Goal: Task Accomplishment & Management: Use online tool/utility

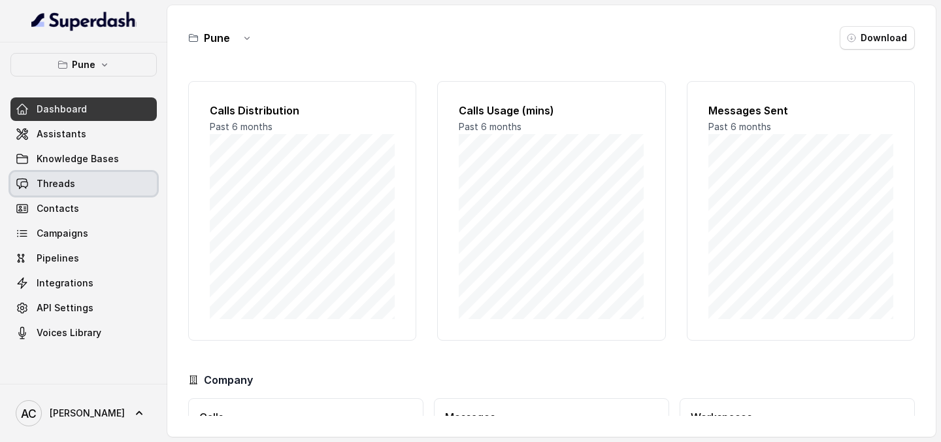
click at [89, 178] on link "Threads" at bounding box center [83, 184] width 146 height 24
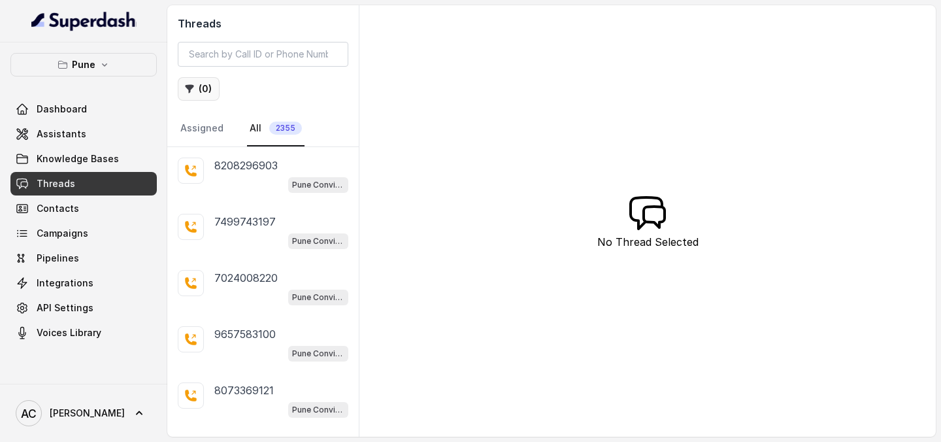
click at [192, 91] on icon "button" at bounding box center [189, 89] width 10 height 10
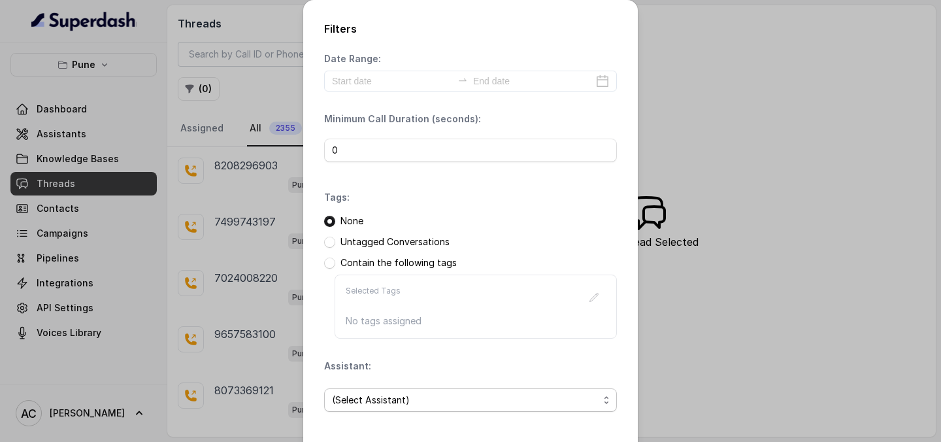
click at [419, 396] on span "(Select Assistant)" at bounding box center [465, 400] width 267 height 16
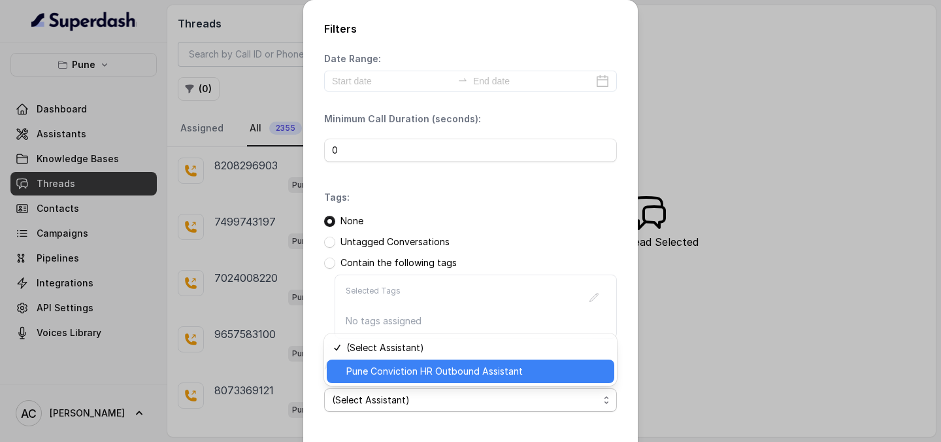
click at [440, 364] on span "Pune Conviction HR Outbound Assistant" at bounding box center [476, 371] width 260 height 16
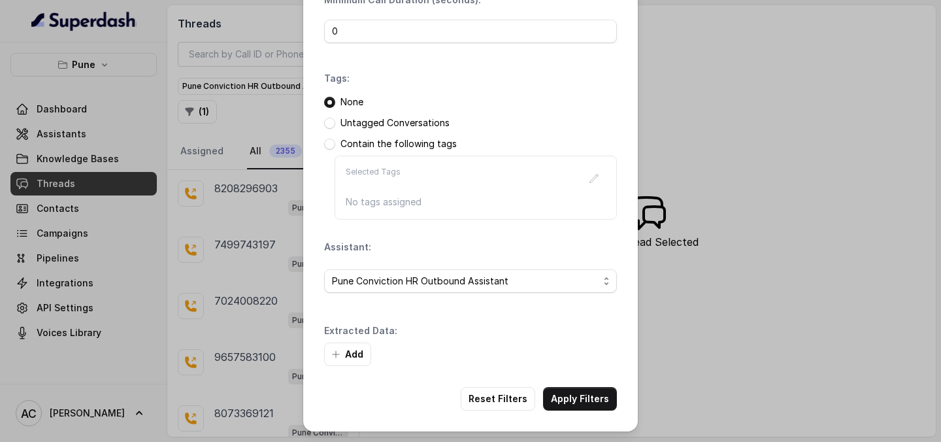
scroll to position [118, 0]
click at [357, 351] on button "Add" at bounding box center [347, 355] width 47 height 24
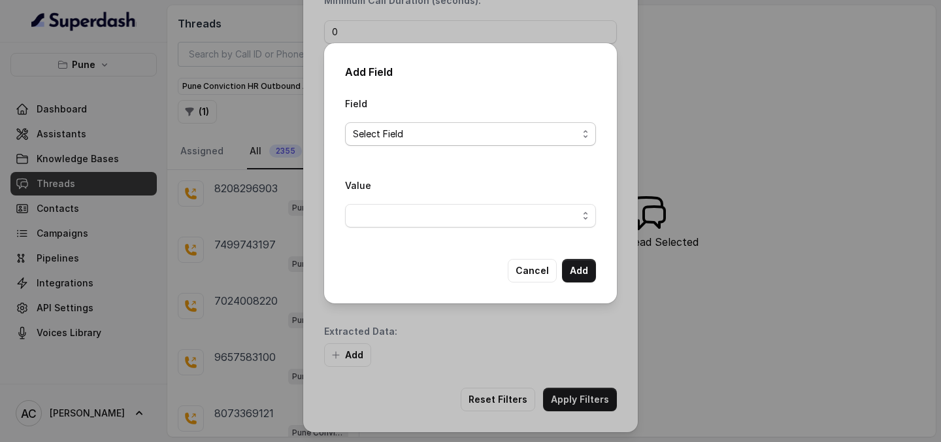
click at [530, 137] on span "Select Field" at bounding box center [465, 134] width 225 height 16
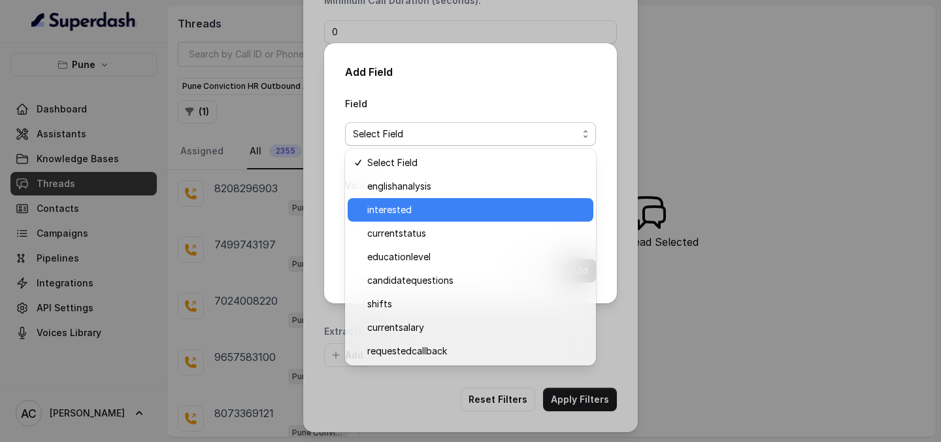
click at [459, 212] on span "interested" at bounding box center [476, 210] width 218 height 16
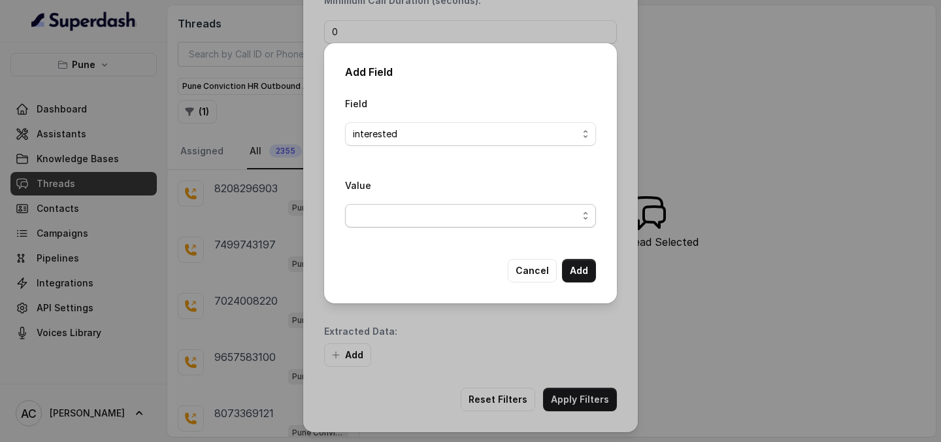
click at [472, 216] on span "button" at bounding box center [470, 216] width 251 height 24
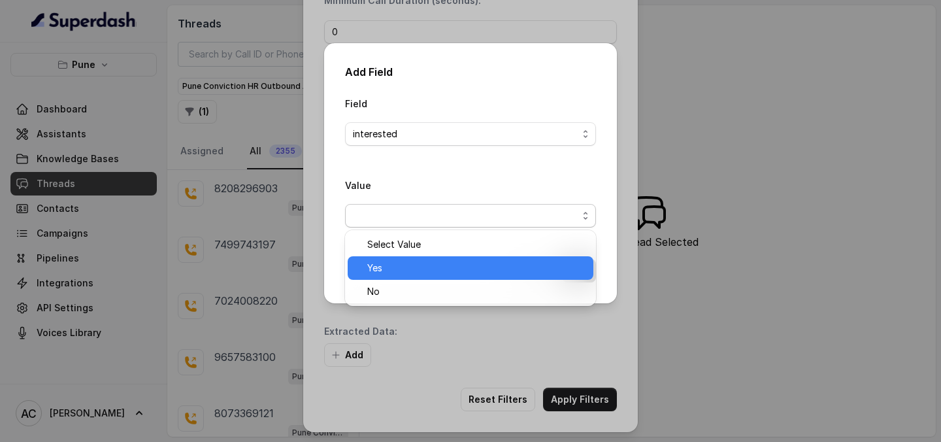
click at [432, 269] on span "Yes" at bounding box center [476, 268] width 218 height 16
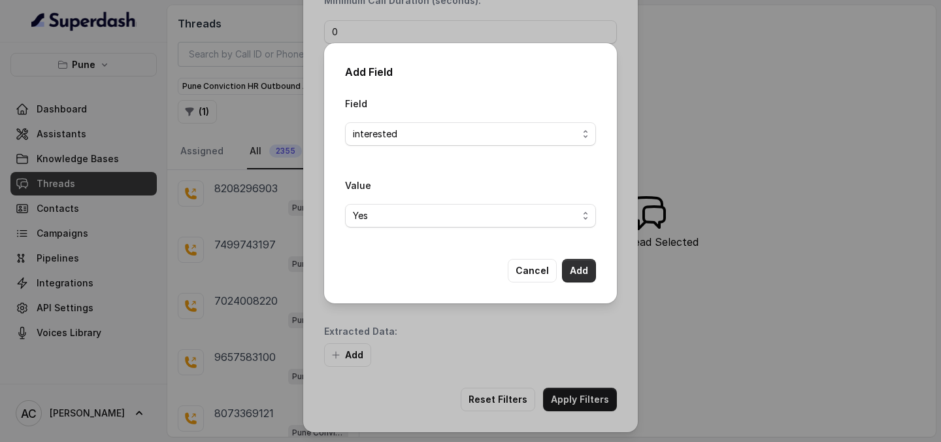
click at [578, 274] on button "Add" at bounding box center [579, 271] width 34 height 24
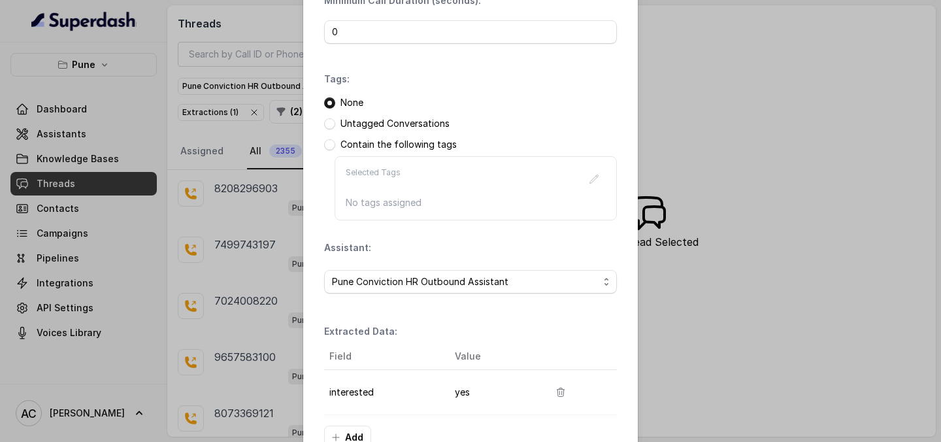
scroll to position [201, 0]
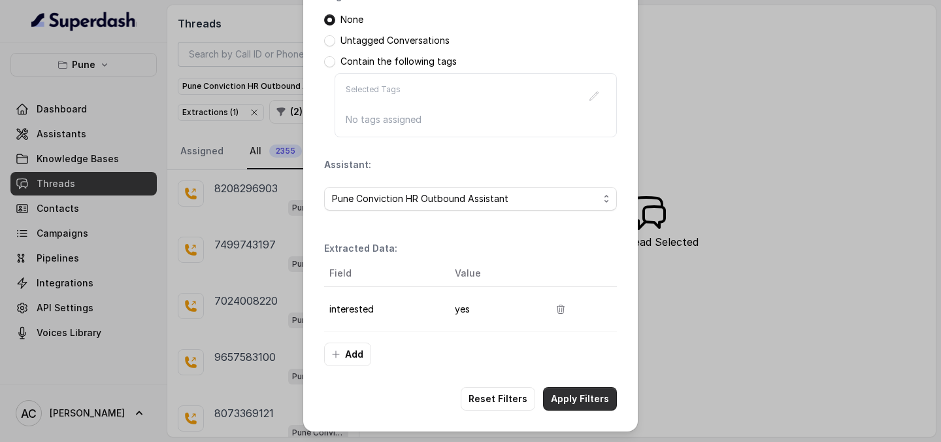
click at [576, 402] on button "Apply Filters" at bounding box center [580, 399] width 74 height 24
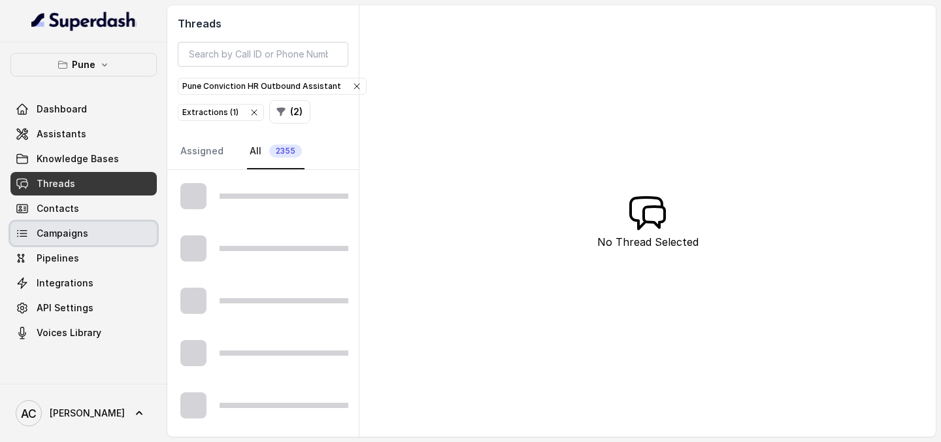
click at [89, 231] on link "Campaigns" at bounding box center [83, 233] width 146 height 24
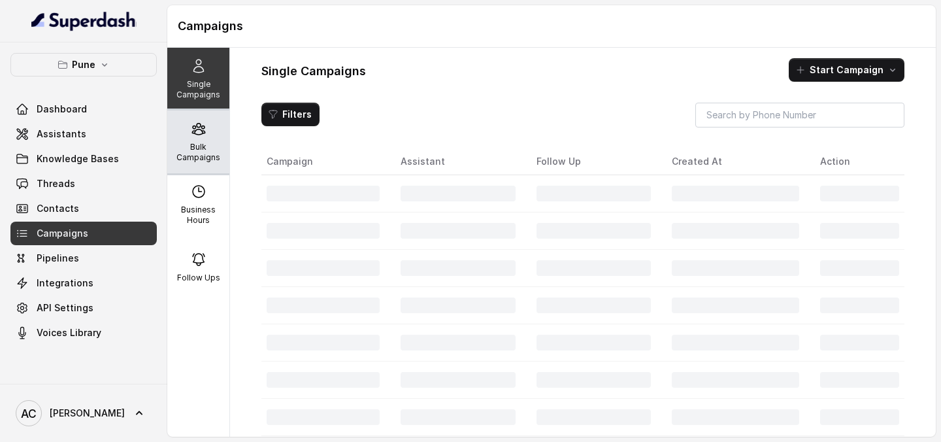
click at [200, 145] on p "Bulk Campaigns" at bounding box center [198, 152] width 52 height 21
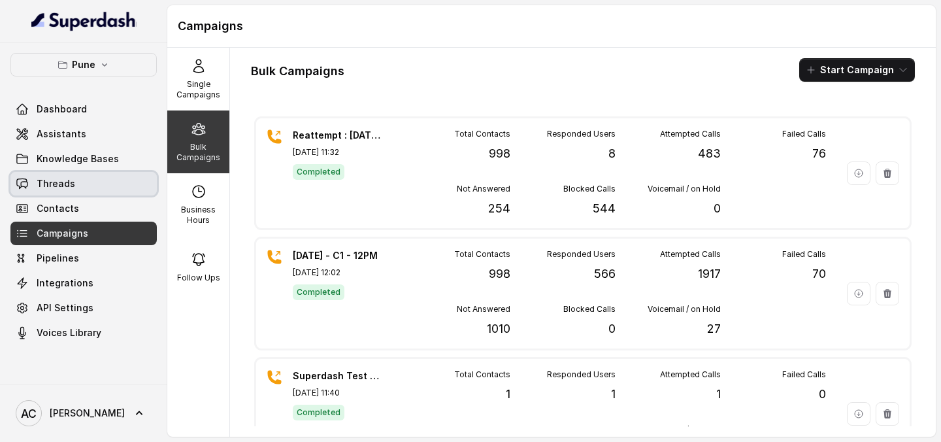
click at [83, 176] on link "Threads" at bounding box center [83, 184] width 146 height 24
